Goal: Information Seeking & Learning: Learn about a topic

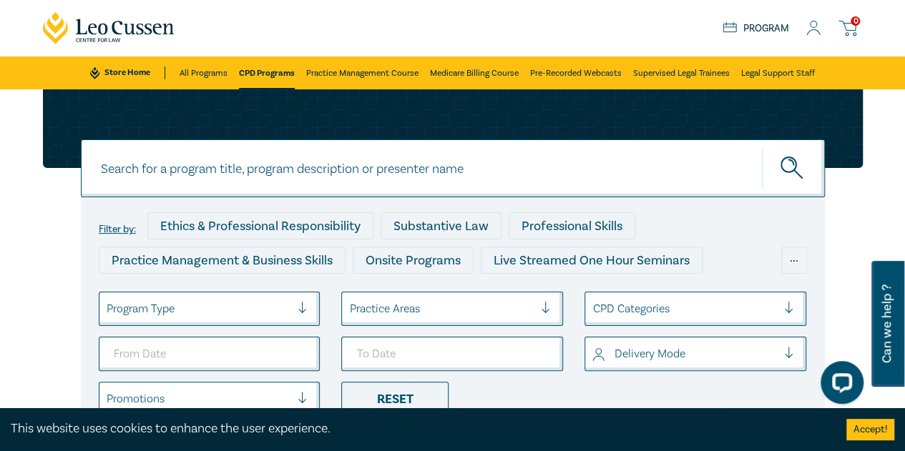
drag, startPoint x: 146, startPoint y: 180, endPoint x: 153, endPoint y: 185, distance: 8.7
click at [146, 180] on input at bounding box center [453, 169] width 744 height 58
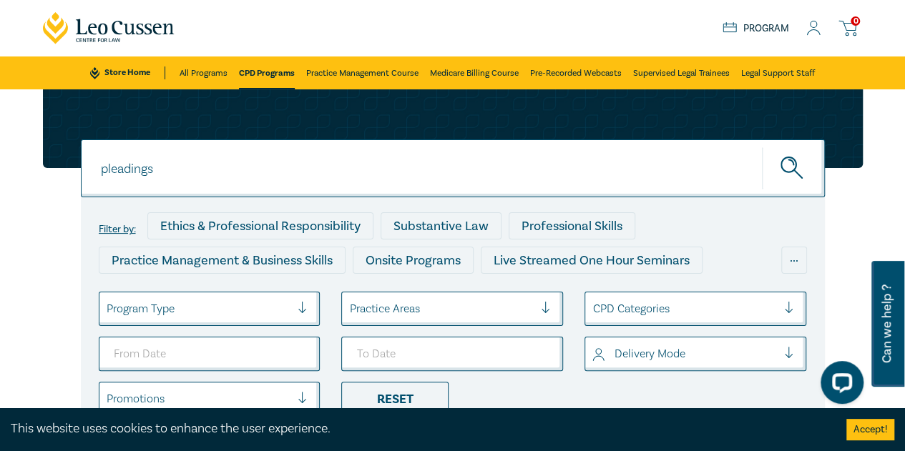
click at [762, 147] on button "submit" at bounding box center [793, 169] width 63 height 44
type input "pleading"
click at [762, 147] on button "submit" at bounding box center [793, 169] width 63 height 44
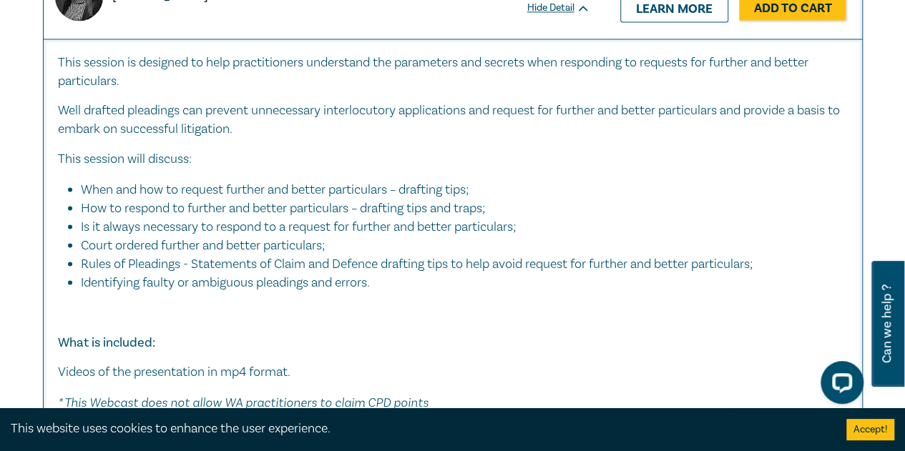
scroll to position [1002, 0]
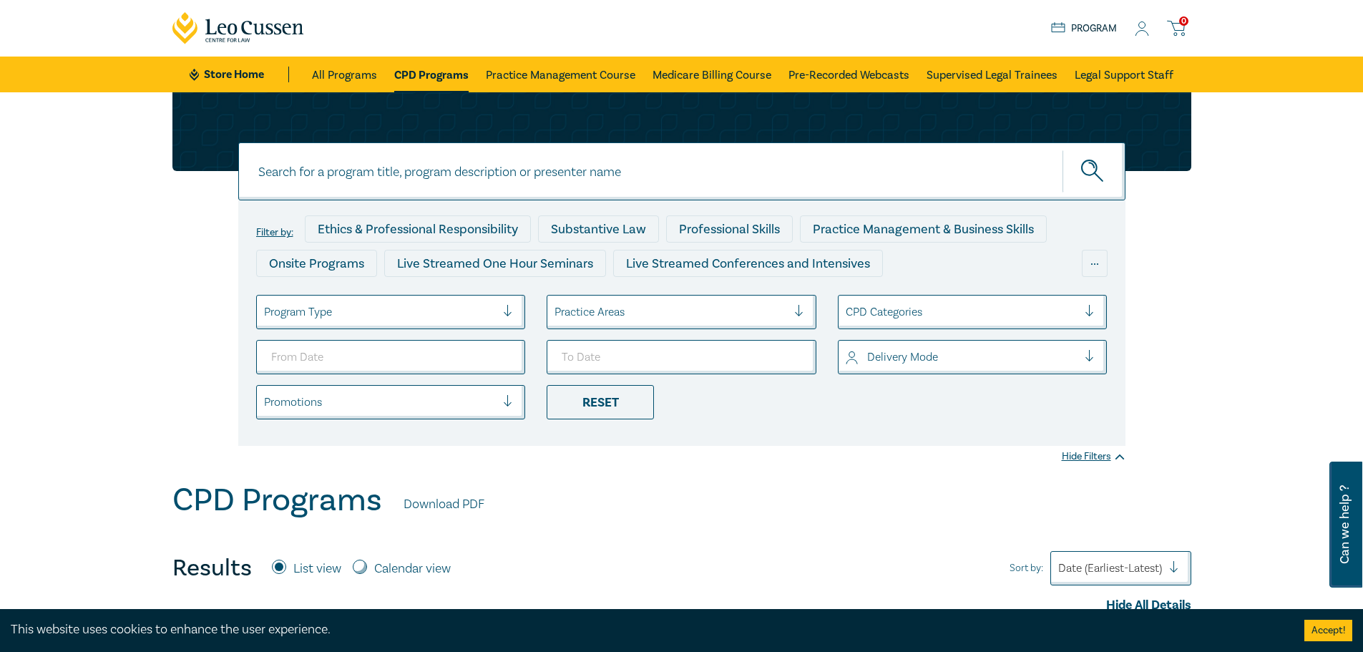
click at [472, 182] on input at bounding box center [681, 171] width 887 height 58
type input "s32"
click at [1062, 150] on button "submit" at bounding box center [1093, 172] width 63 height 44
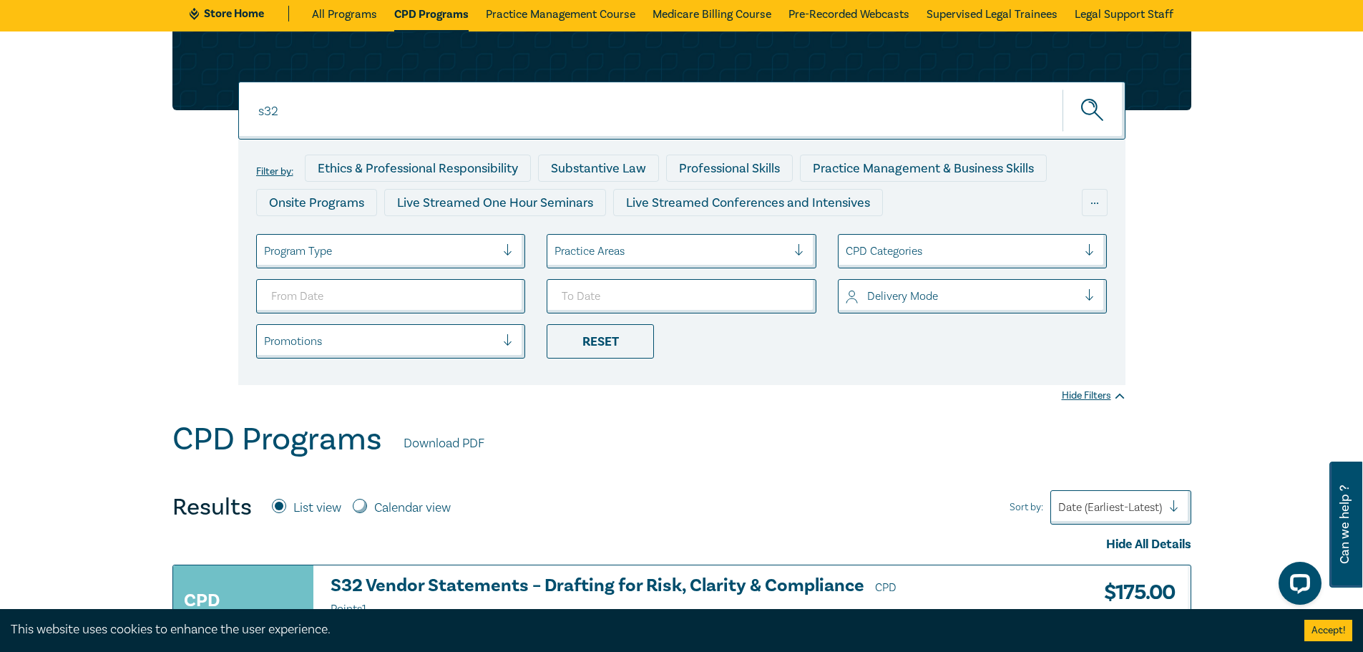
scroll to position [143, 0]
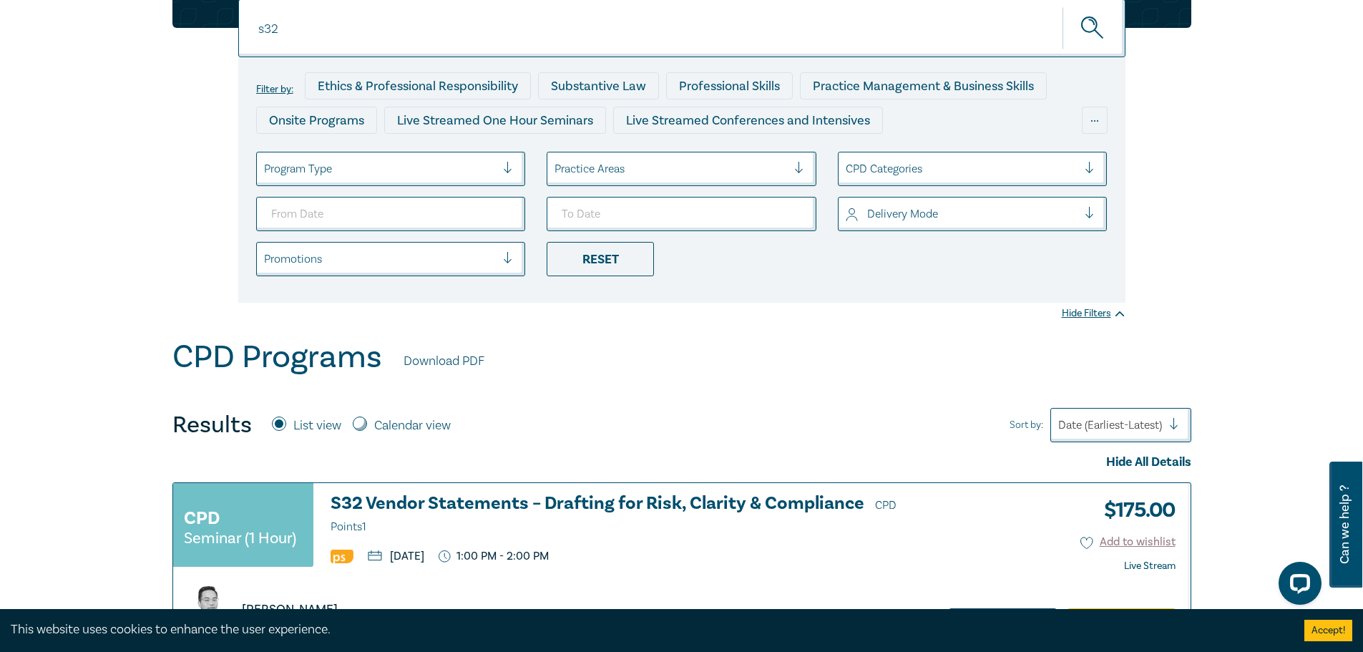
click at [466, 490] on div "CPD Seminar (1 Hour) S32 Vendor Statements – Drafting for Risk, Clarity & Compl…" at bounding box center [553, 567] width 760 height 169
click at [466, 494] on h3 "S32 Vendor Statements – Drafting for Risk, Clarity & Compliance CPD Points 1" at bounding box center [625, 515] width 588 height 43
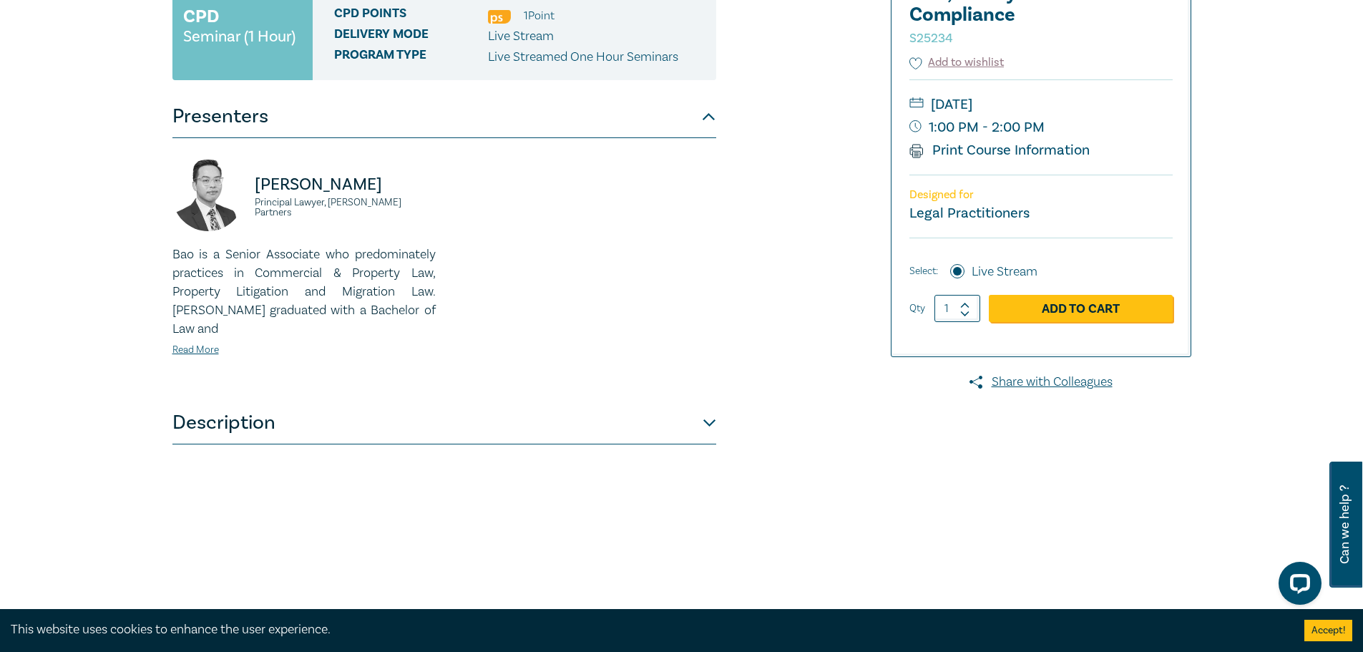
scroll to position [286, 0]
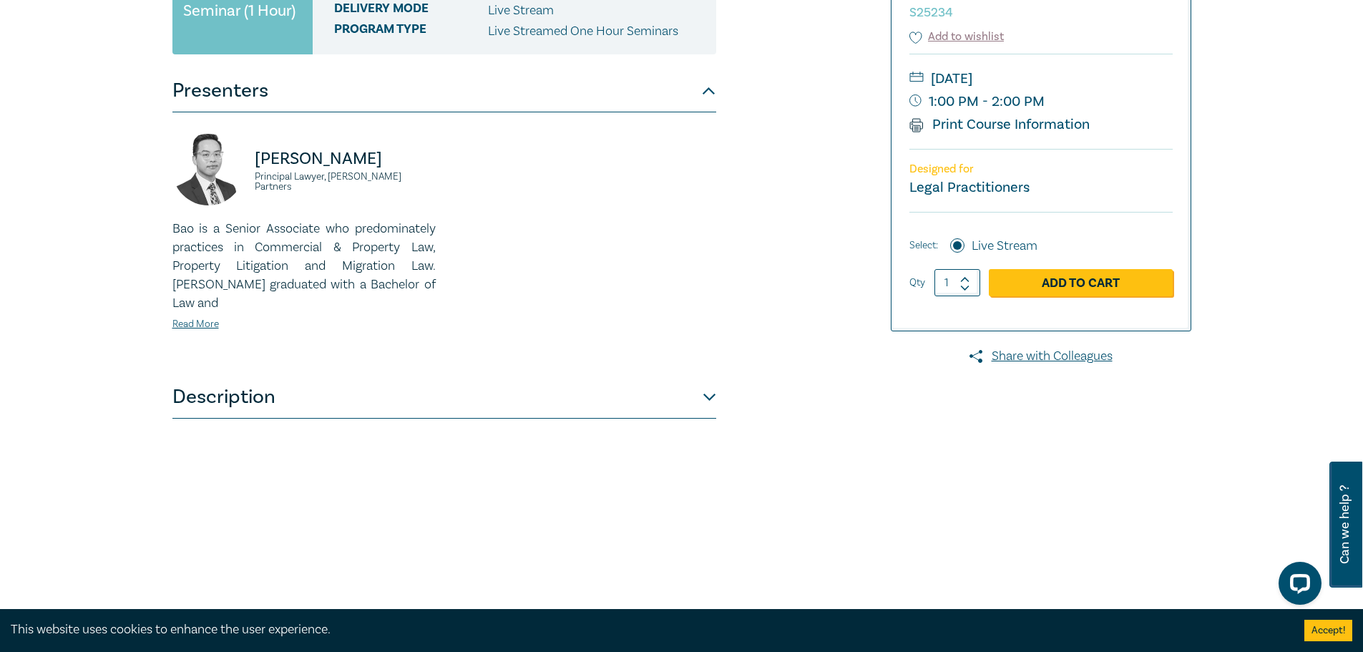
click at [424, 382] on button "Description" at bounding box center [444, 397] width 544 height 43
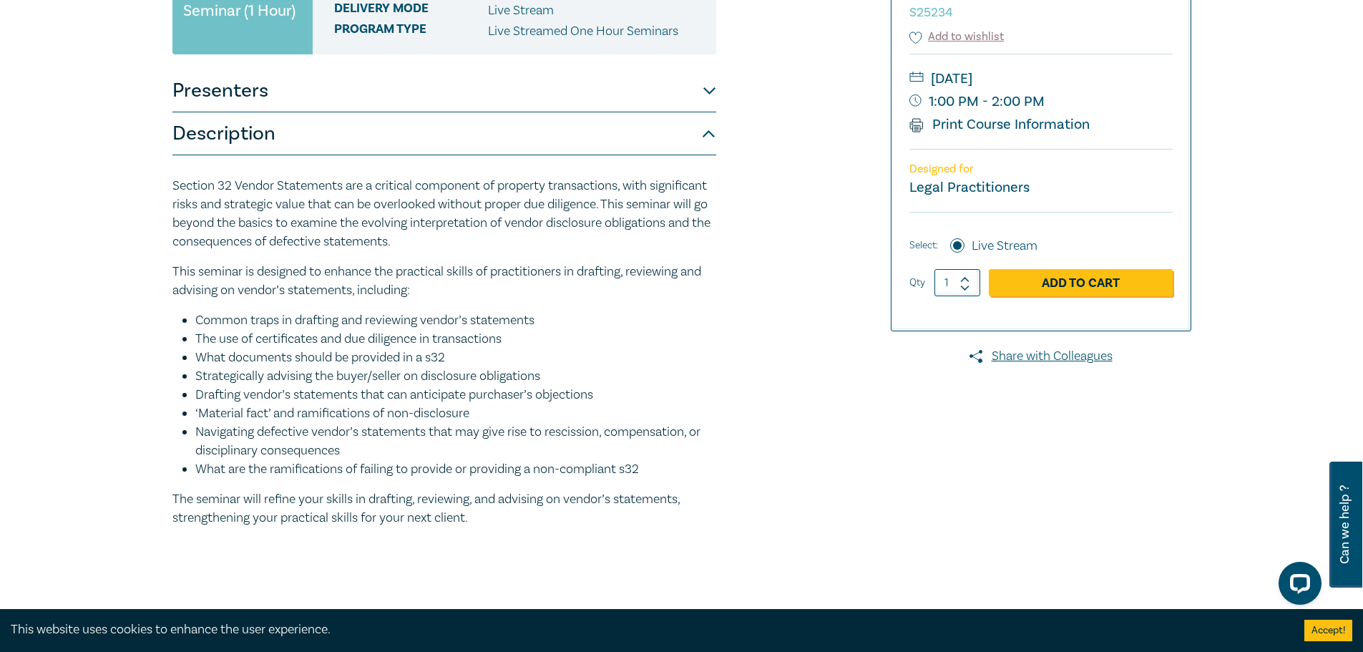
drag, startPoint x: 554, startPoint y: 375, endPoint x: 428, endPoint y: 378, distance: 125.9
click at [428, 378] on li "Strategically advising the buyer/seller on disclosure obligations" at bounding box center [455, 376] width 521 height 19
copy li "disclosure obligations"
click at [325, 338] on li "The use of certificates and due diligence in transactions" at bounding box center [455, 339] width 521 height 19
drag, startPoint x: 317, startPoint y: 338, endPoint x: 272, endPoint y: 341, distance: 45.1
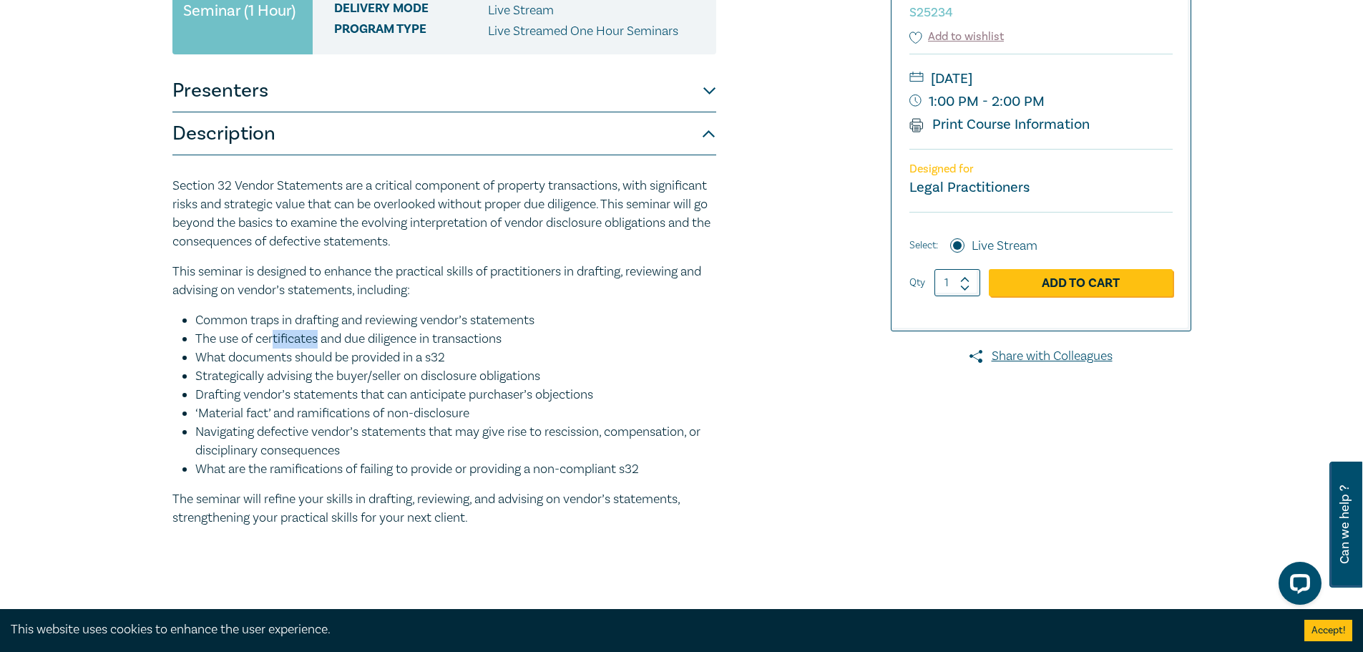
click at [272, 341] on li "The use of certificates and due diligence in transactions" at bounding box center [455, 339] width 521 height 19
click at [396, 347] on li "The use of certificates and due diligence in transactions" at bounding box center [455, 339] width 521 height 19
drag, startPoint x: 423, startPoint y: 339, endPoint x: 220, endPoint y: 345, distance: 203.3
click at [220, 345] on li "The use of certificates and due diligence in transactions" at bounding box center [455, 339] width 521 height 19
copy li "use of certificates and due diligence"
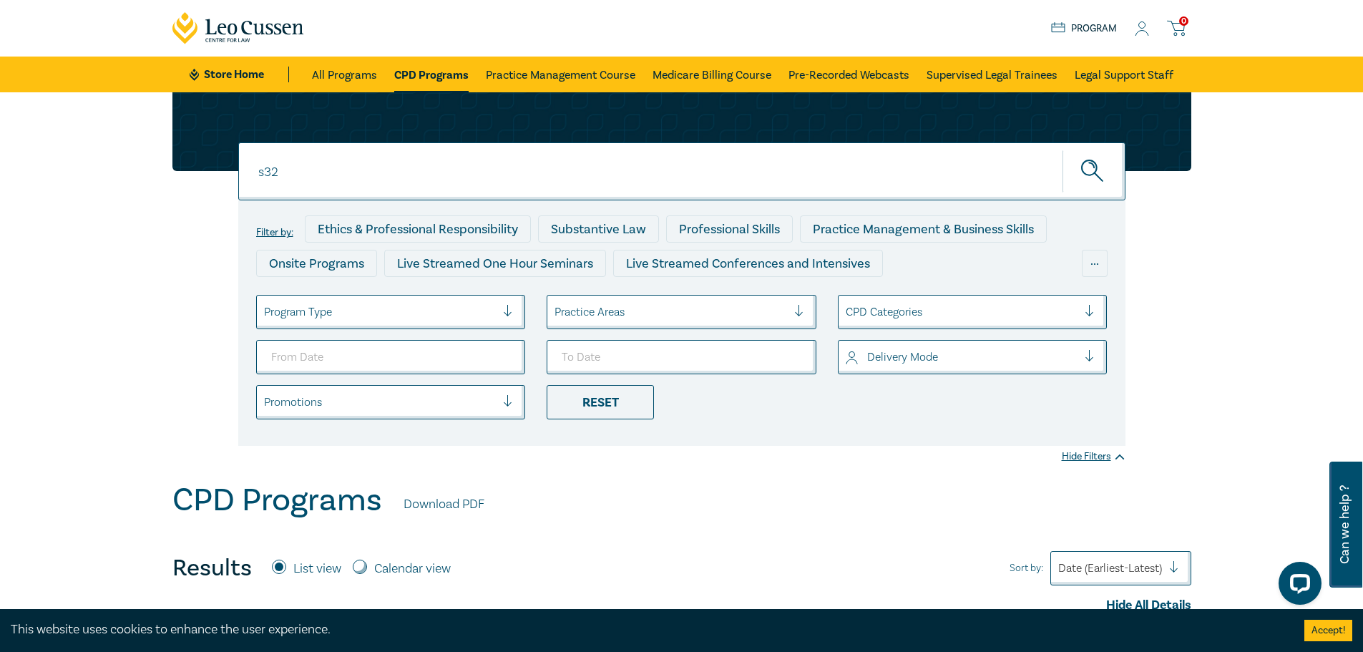
drag, startPoint x: 403, startPoint y: 168, endPoint x: 75, endPoint y: 113, distance: 332.3
click at [74, 117] on div "s32 s32 s32 Filter by: Ethics & Professional Responsibility Substantive Law Pro…" at bounding box center [681, 286] width 1363 height 389
type input "pleadings"
click at [1062, 150] on button "submit" at bounding box center [1093, 172] width 63 height 44
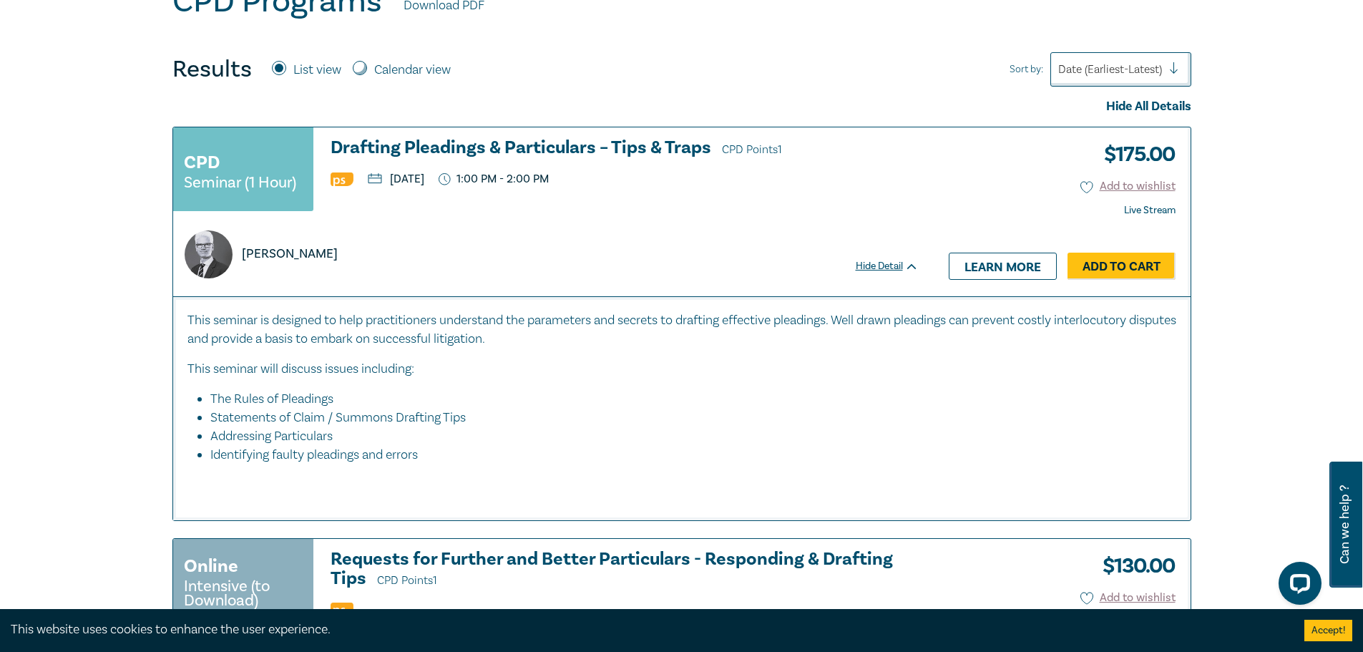
scroll to position [501, 0]
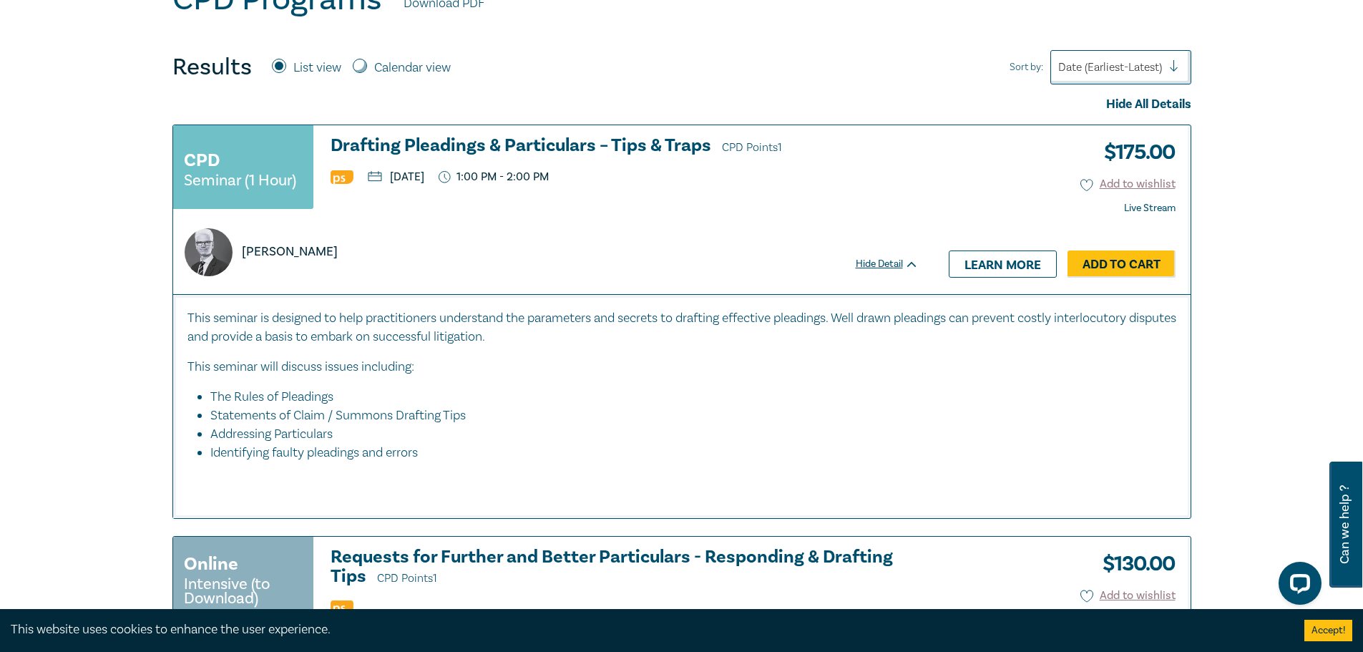
click at [479, 146] on h3 "Drafting Pleadings & Particulars – Tips & Traps CPD Points 1" at bounding box center [625, 146] width 588 height 21
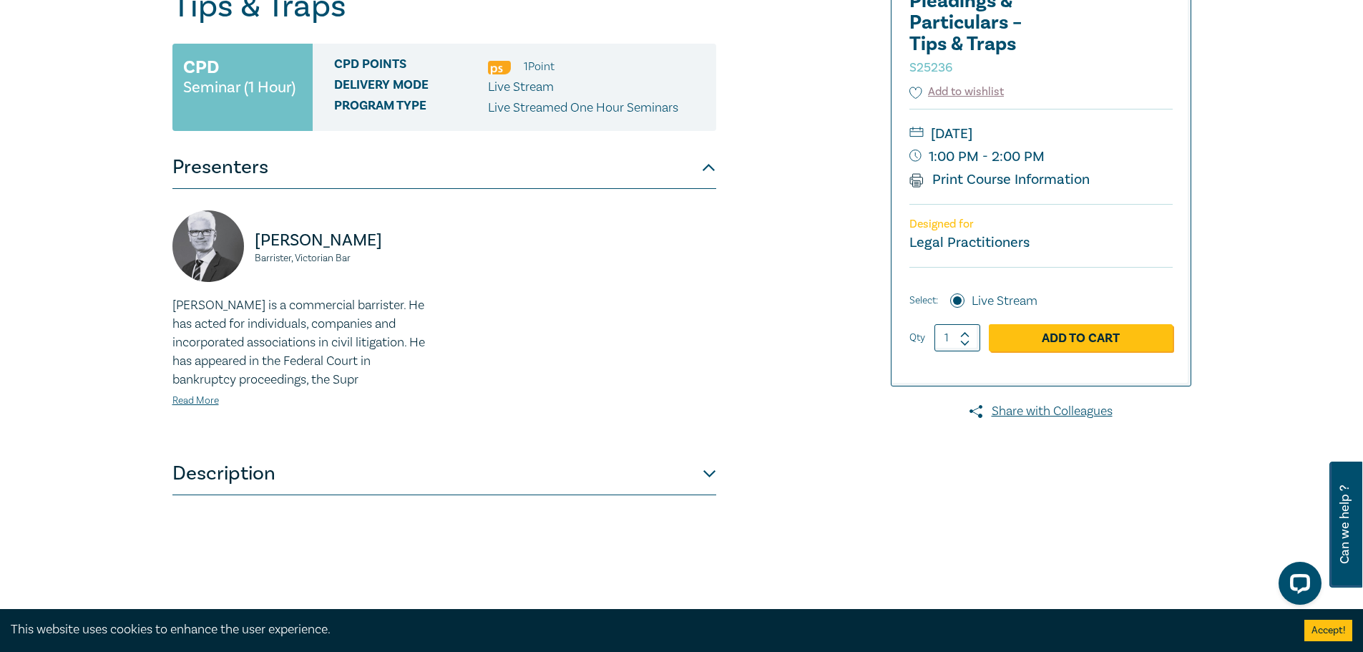
scroll to position [358, 0]
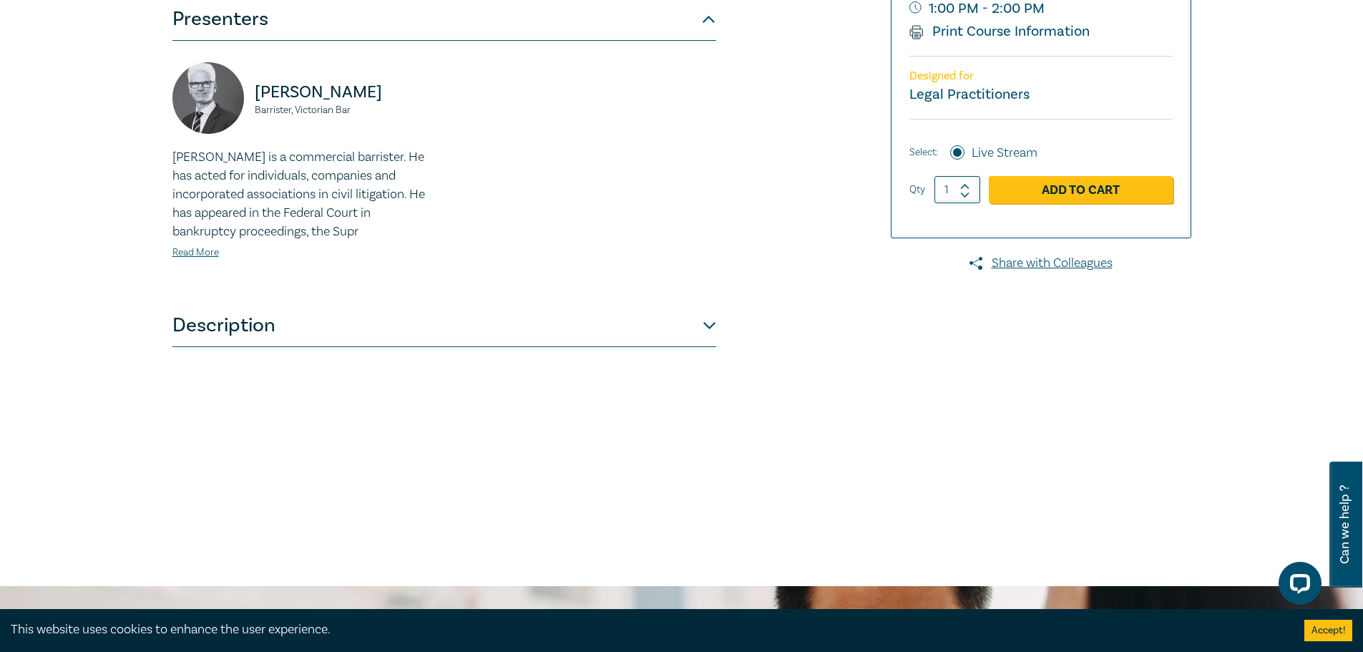
click at [360, 338] on button "Description" at bounding box center [444, 325] width 544 height 43
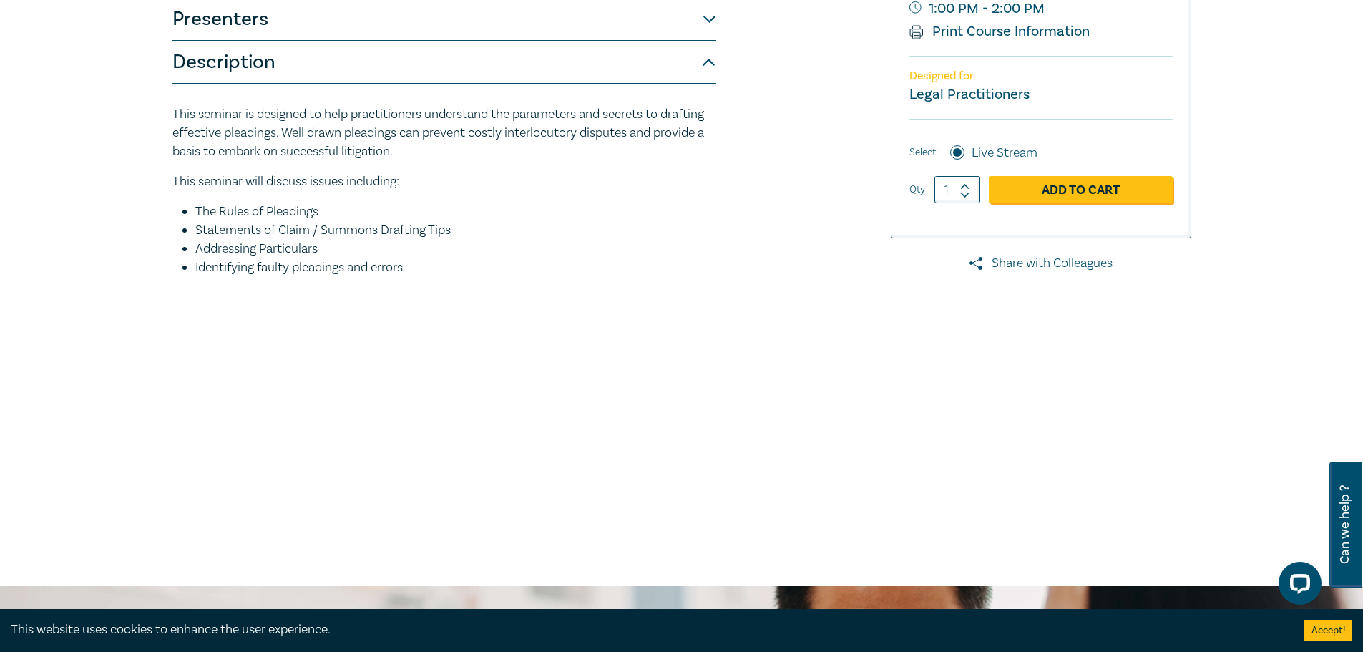
drag, startPoint x: 443, startPoint y: 272, endPoint x: 186, endPoint y: 210, distance: 264.3
click at [186, 210] on ul "The Rules of Pleadings Statements of Claim / Summons Drafting Tips Addressing P…" at bounding box center [444, 239] width 544 height 74
copy ul "The Rules of Pleadings Statements of Claim / Summons Drafting Tips Addressing P…"
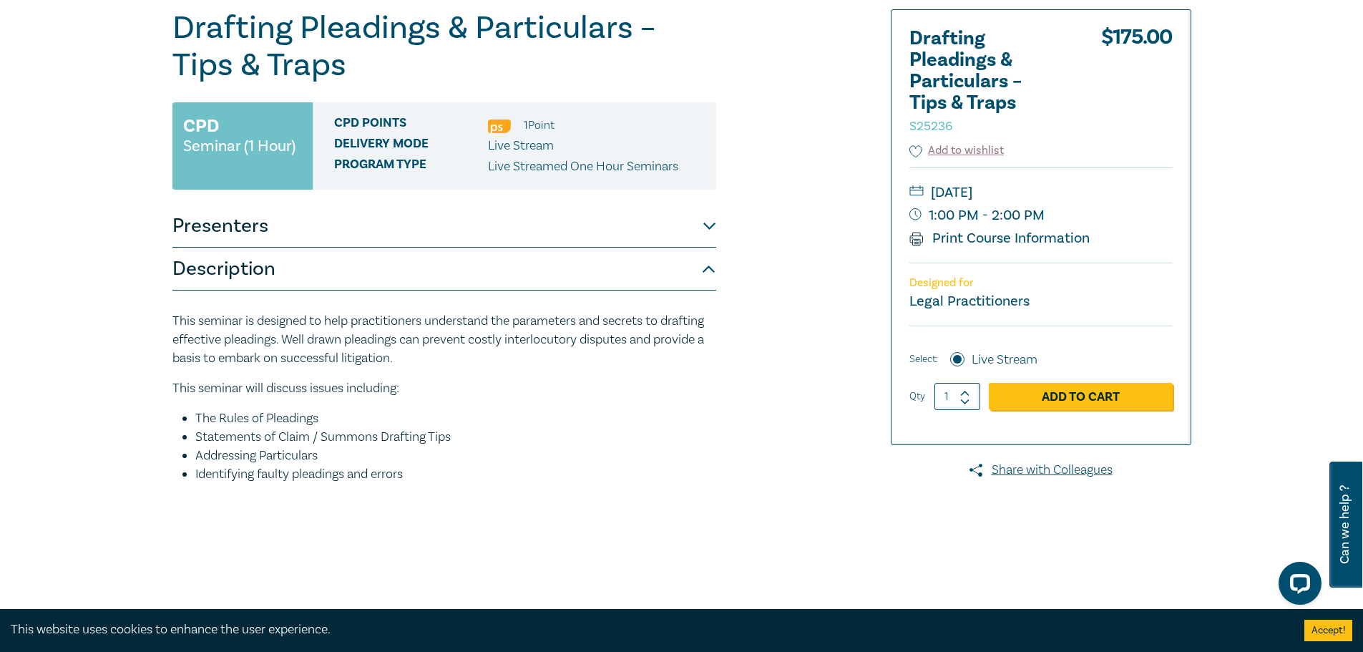
scroll to position [143, 0]
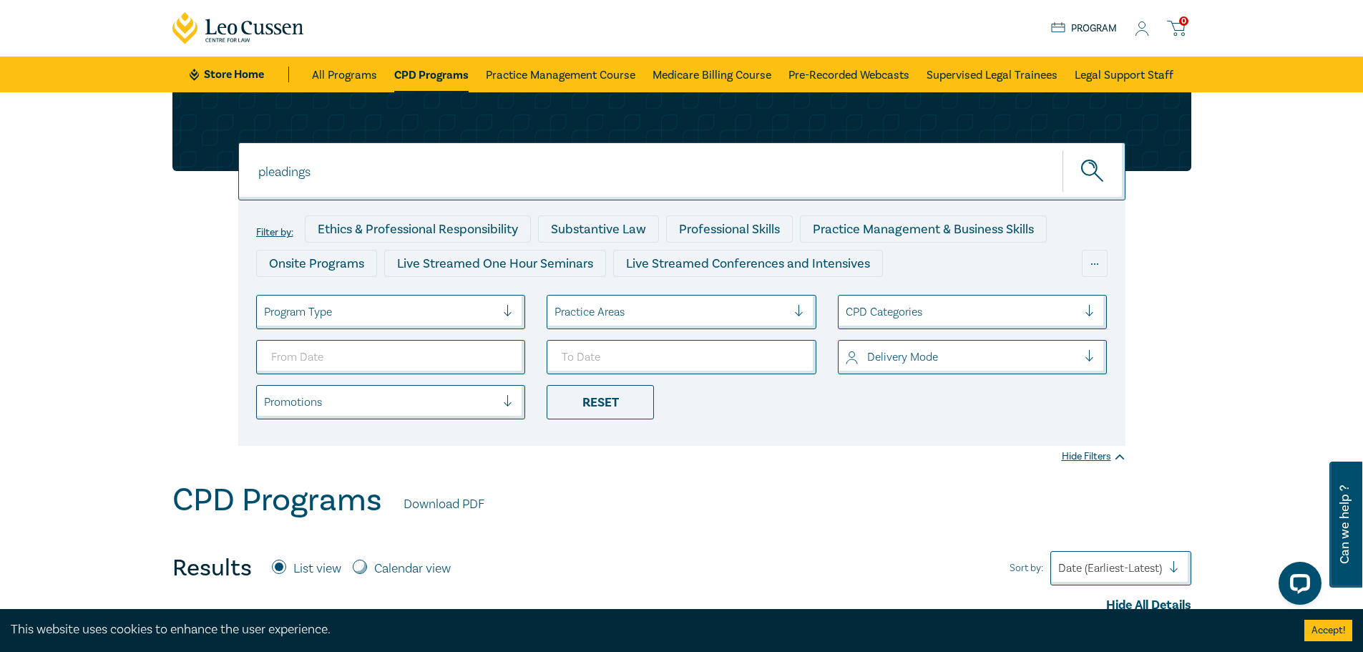
drag, startPoint x: 358, startPoint y: 168, endPoint x: 144, endPoint y: 171, distance: 214.6
click at [145, 170] on div "pleadings pleadings pleadings Filter by: Ethics & Professional Responsibility S…" at bounding box center [681, 286] width 1363 height 389
click at [1062, 150] on button "submit" at bounding box center [1093, 172] width 63 height 44
type input "agri"
click at [1062, 150] on button "submit" at bounding box center [1093, 172] width 63 height 44
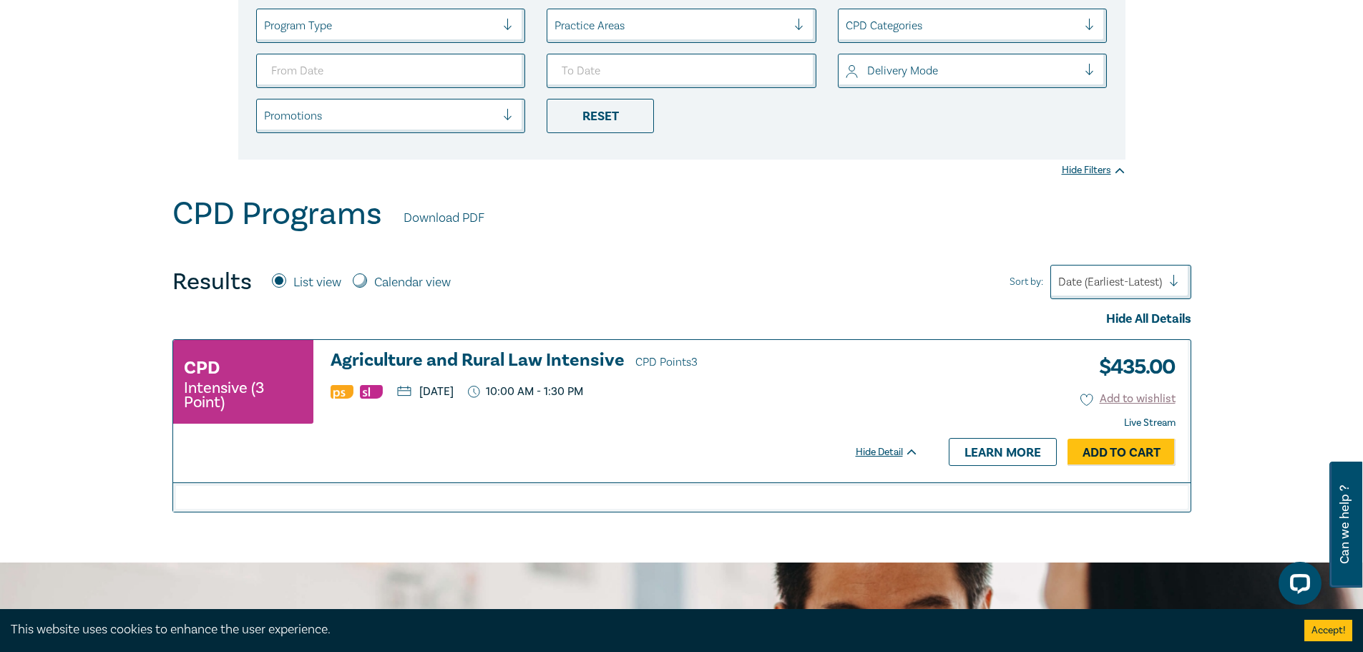
click at [535, 351] on h3 "Agriculture and Rural Law Intensive CPD Points 3" at bounding box center [625, 361] width 588 height 21
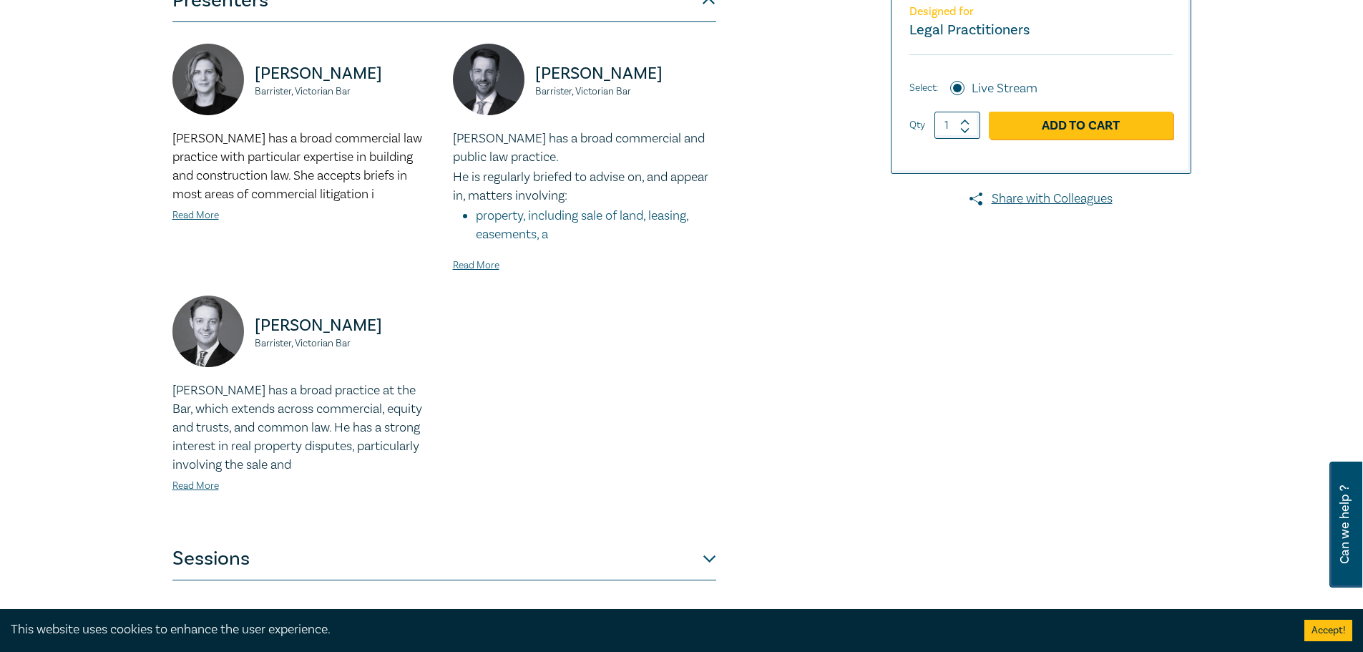
scroll to position [644, 0]
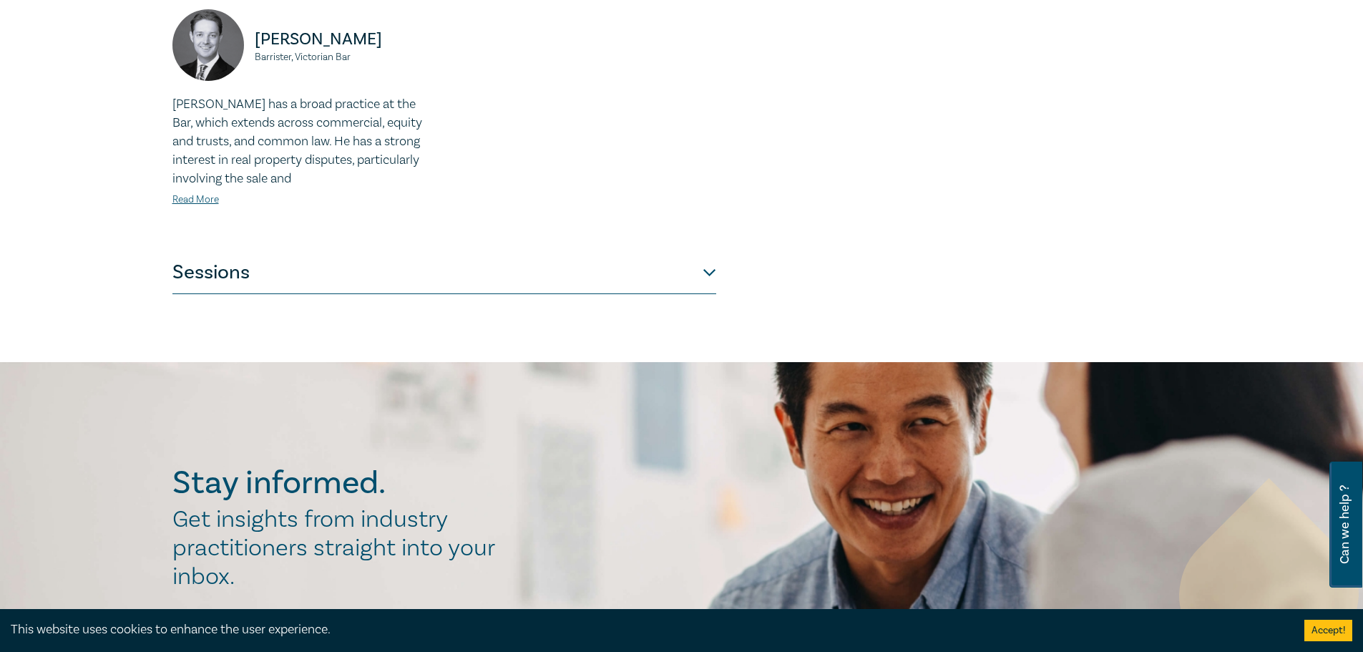
click at [338, 265] on button "Sessions" at bounding box center [444, 272] width 544 height 43
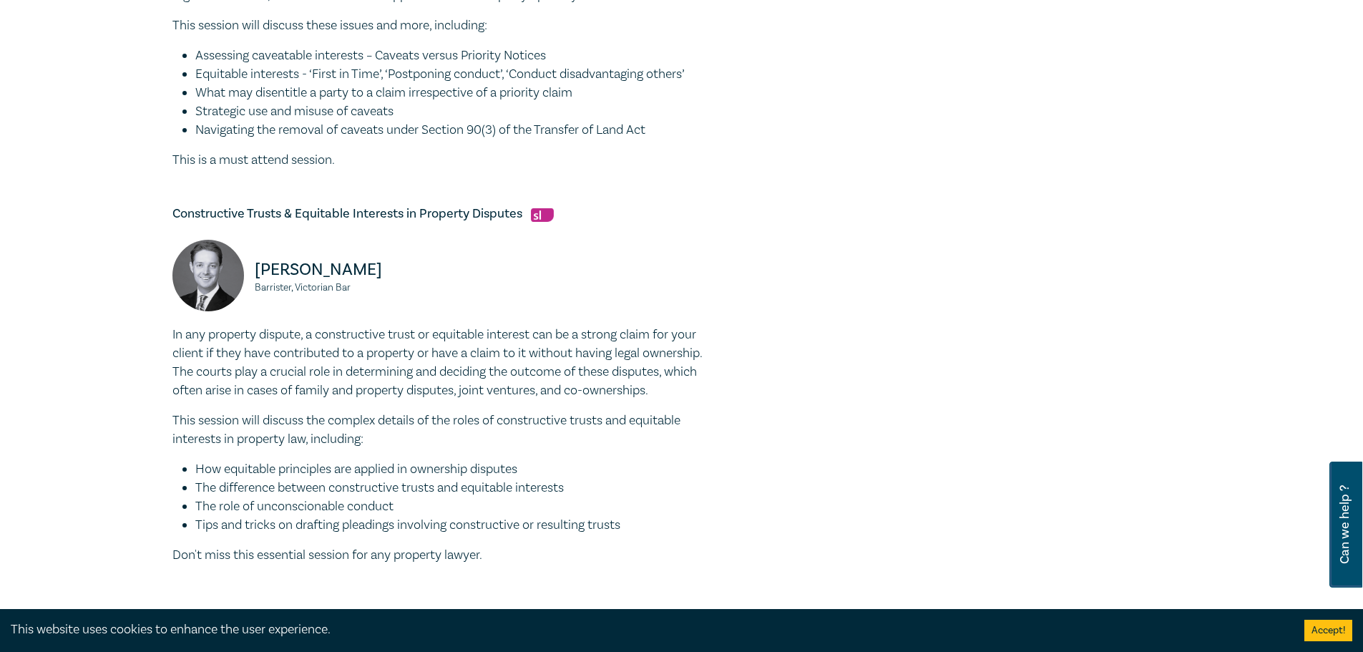
scroll to position [858, 0]
